Goal: Navigation & Orientation: Go to known website

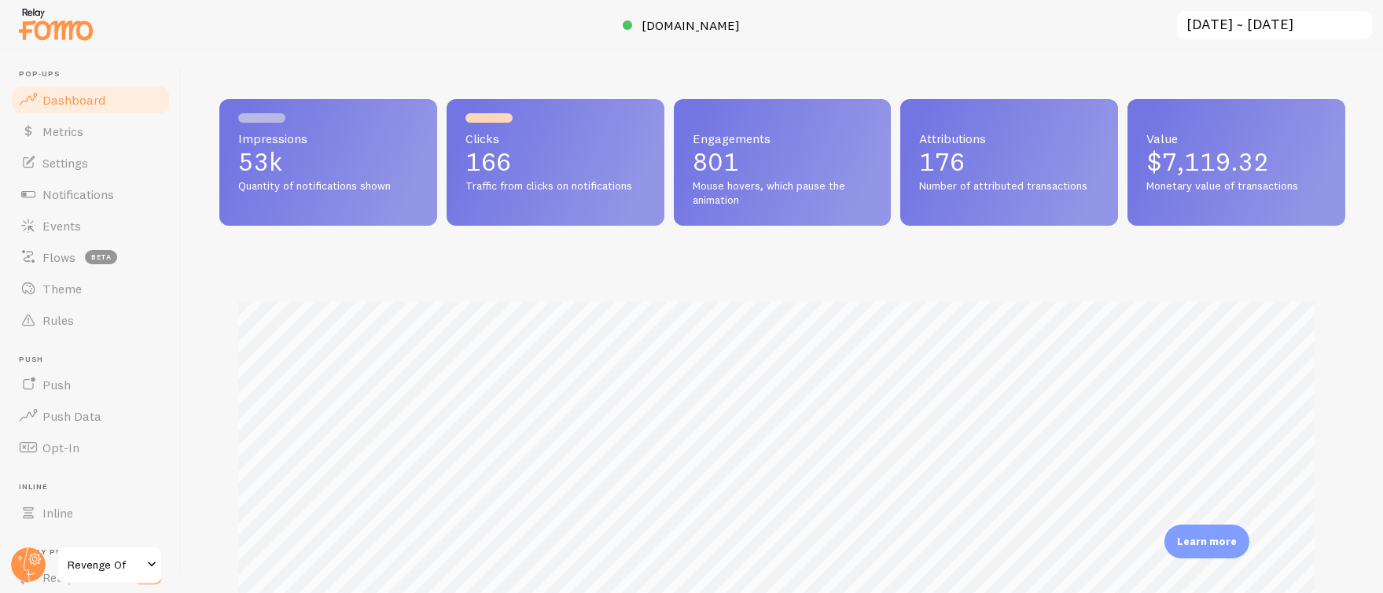
scroll to position [23, 0]
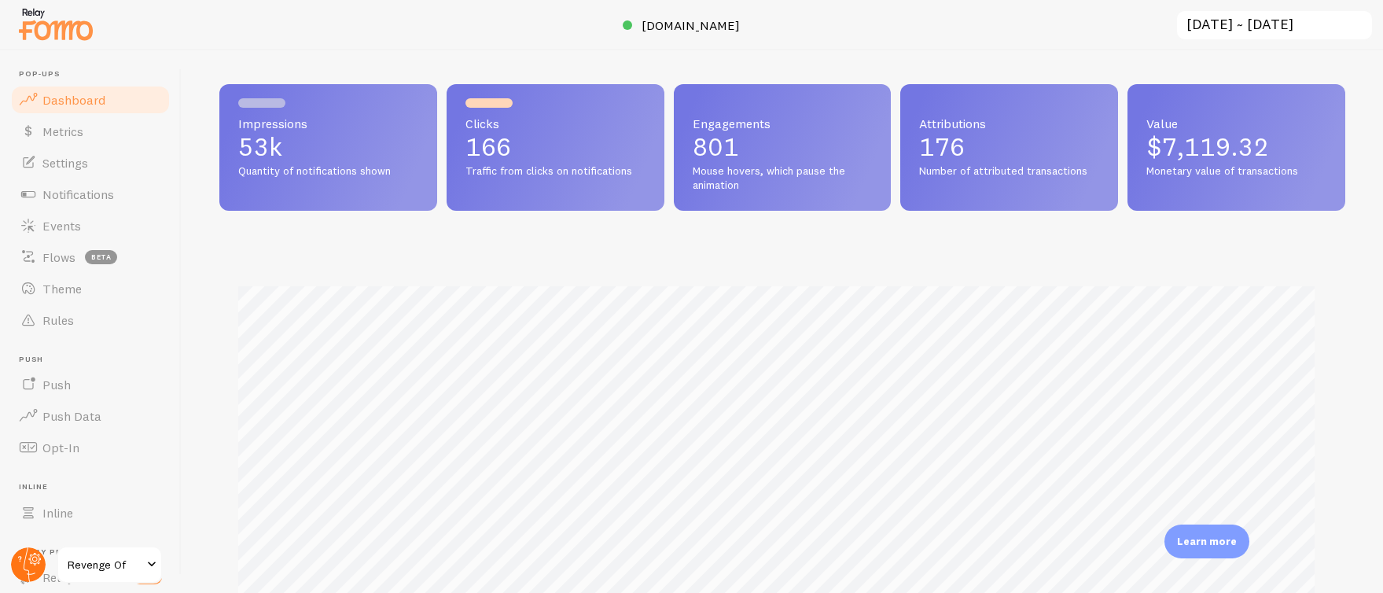
click at [16, 561] on circle at bounding box center [28, 564] width 35 height 35
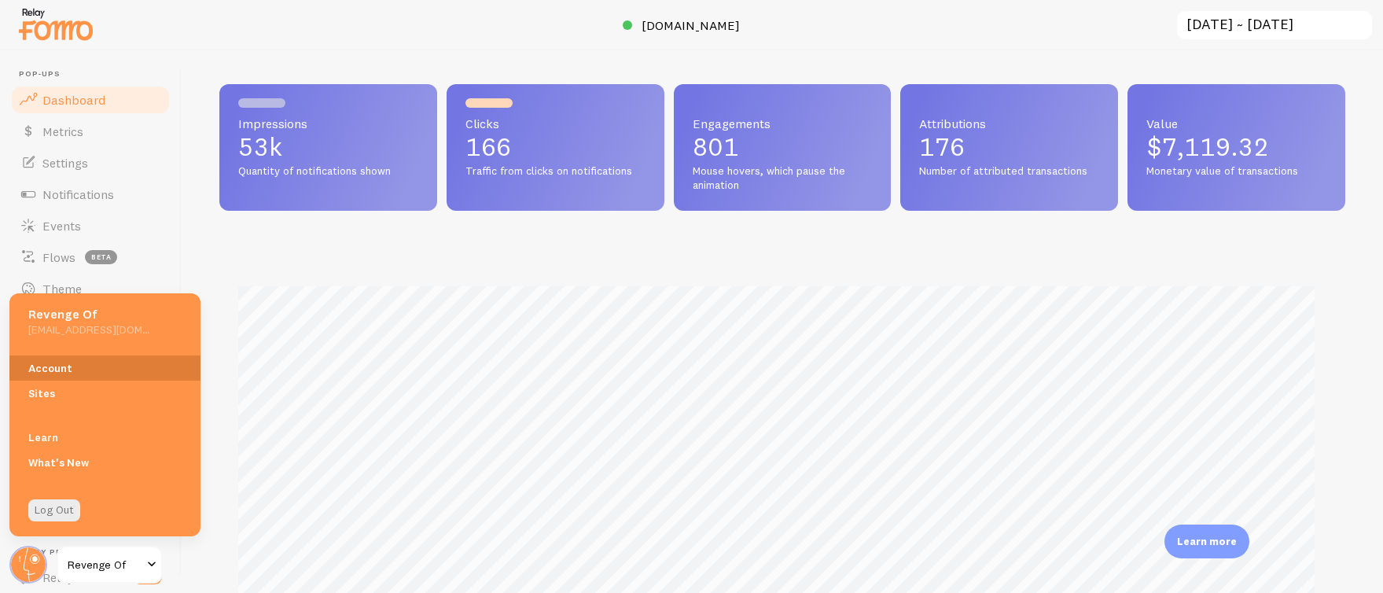
click at [104, 365] on link "Account" at bounding box center [104, 367] width 191 height 25
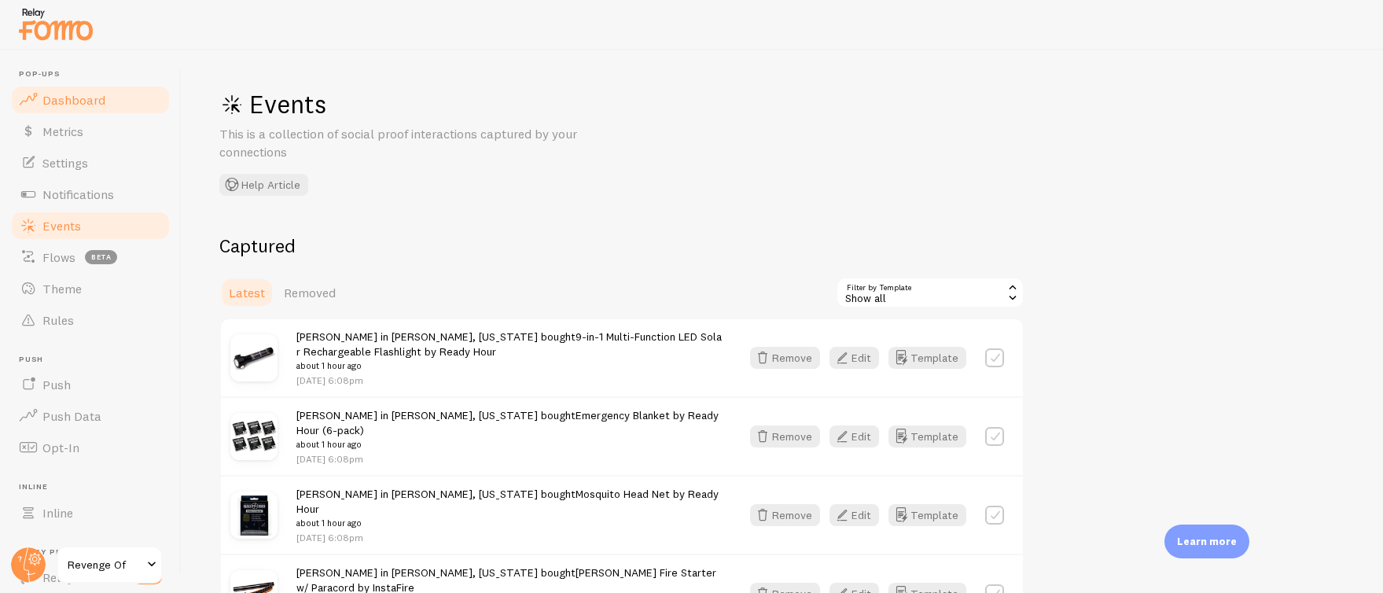
click at [71, 99] on span "Dashboard" at bounding box center [73, 100] width 63 height 16
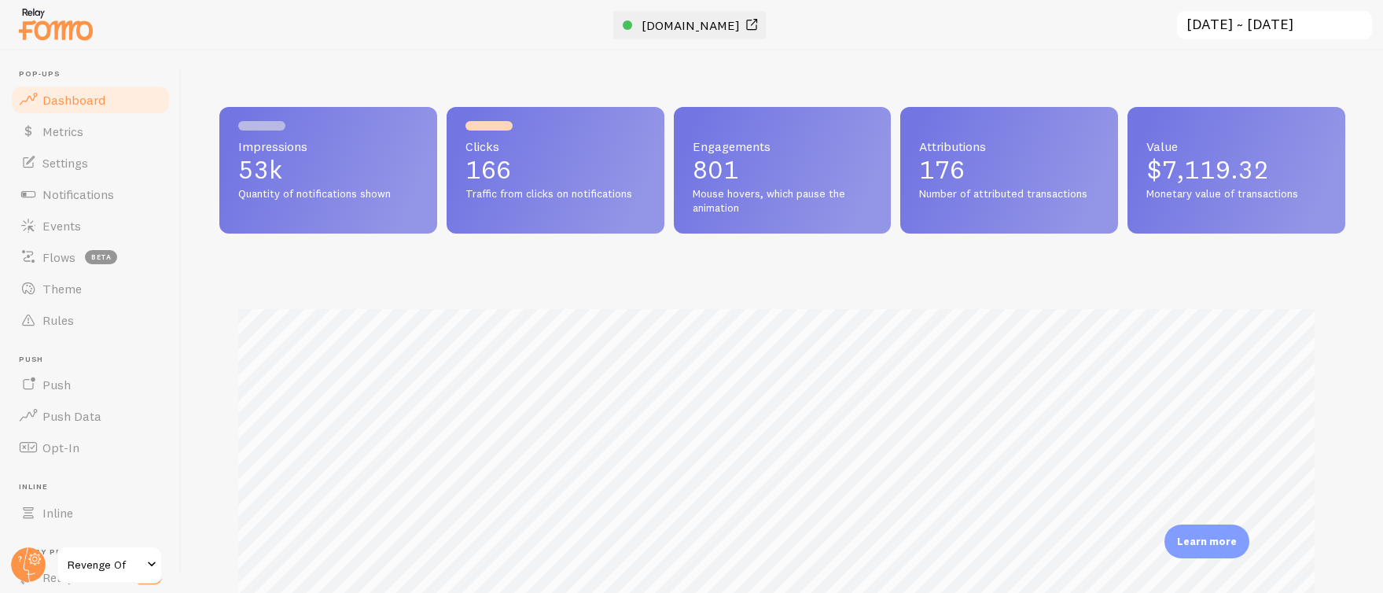
scroll to position [413, 1114]
click at [675, 33] on link "[DOMAIN_NAME]" at bounding box center [692, 25] width 138 height 19
